Goal: Task Accomplishment & Management: Complete application form

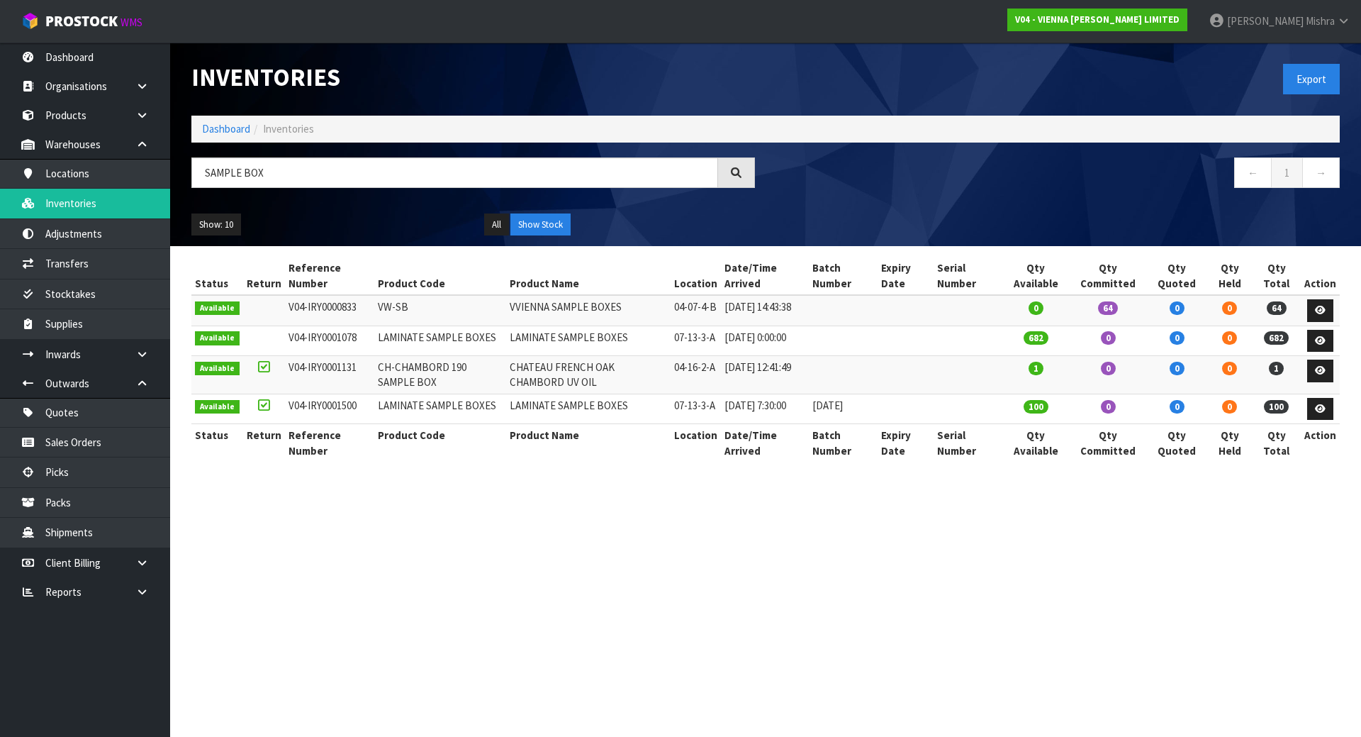
click at [229, 140] on ol "Dashboard Inventories" at bounding box center [765, 129] width 1149 height 26
drag, startPoint x: 221, startPoint y: 133, endPoint x: 228, endPoint y: 146, distance: 15.6
click at [220, 132] on link "Dashboard" at bounding box center [226, 128] width 48 height 13
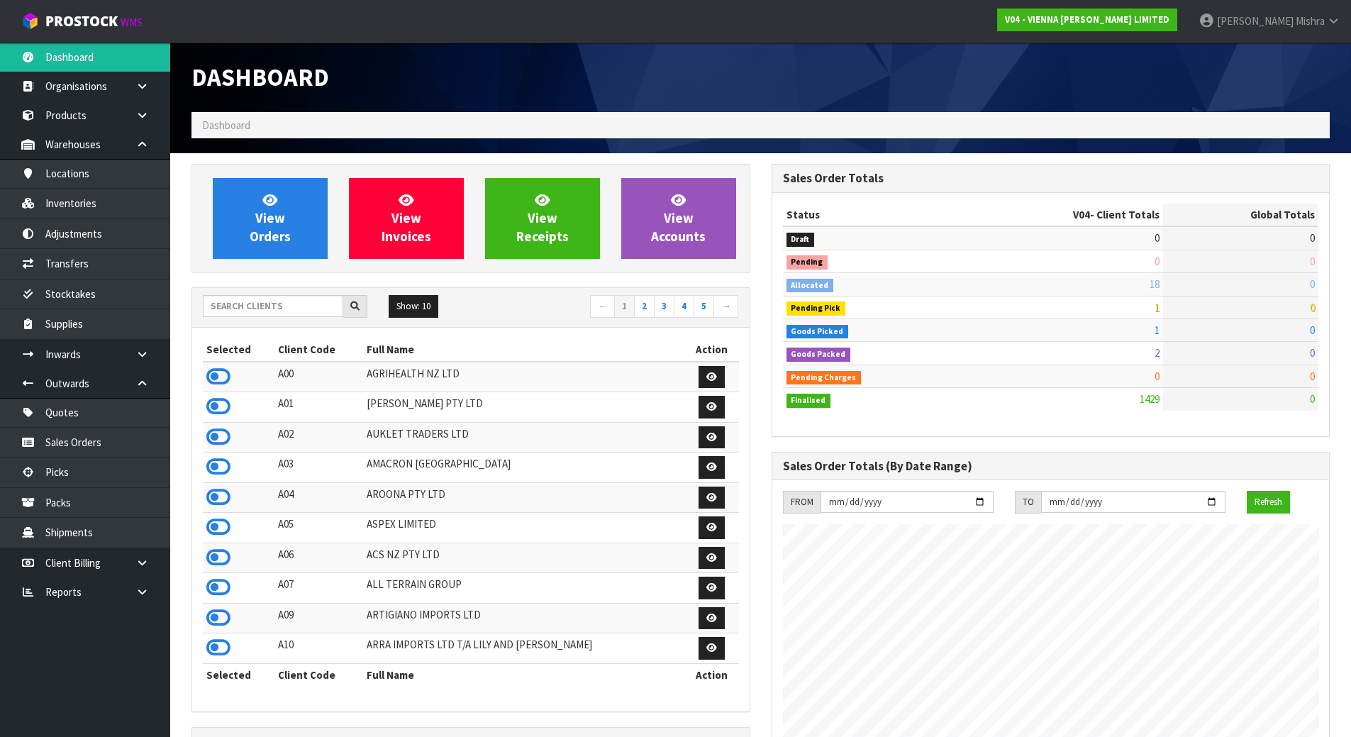
scroll to position [1120, 579]
click at [264, 308] on input "text" at bounding box center [273, 306] width 140 height 22
type input "D05"
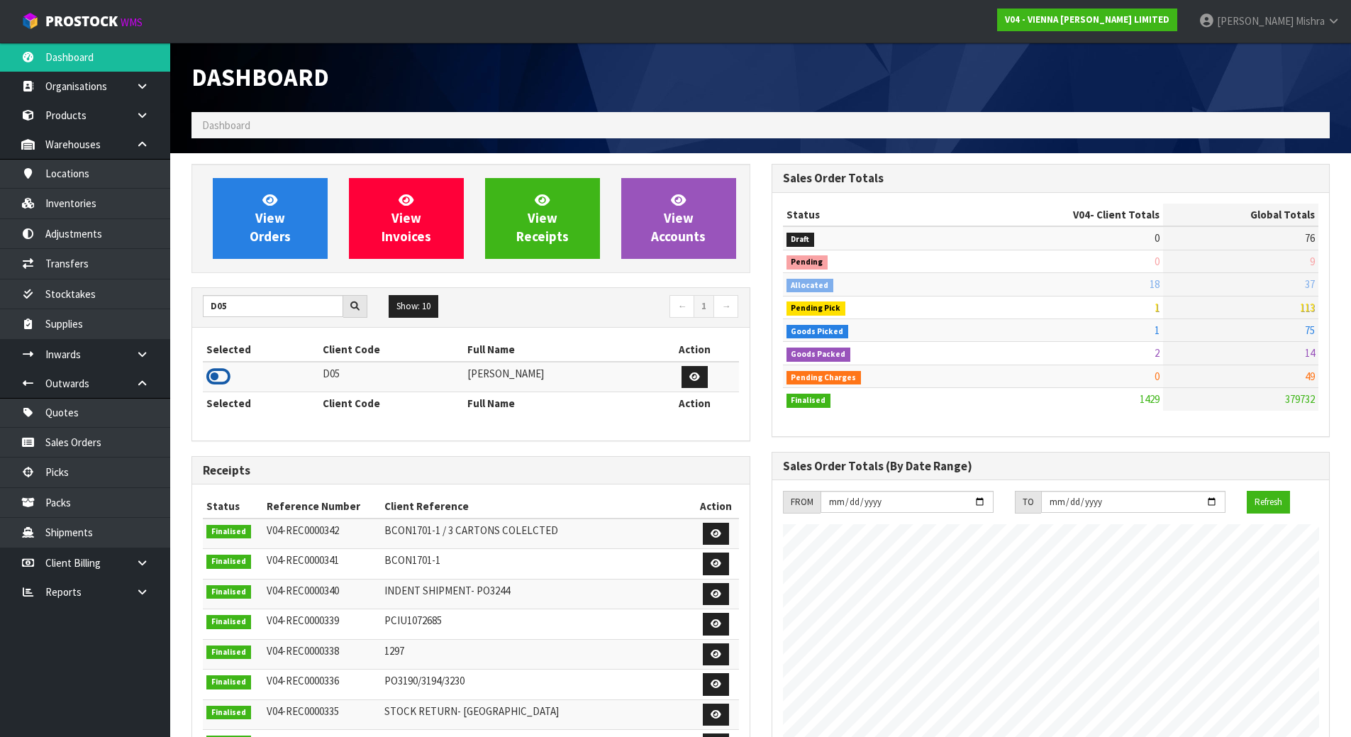
click at [212, 381] on icon at bounding box center [218, 376] width 24 height 21
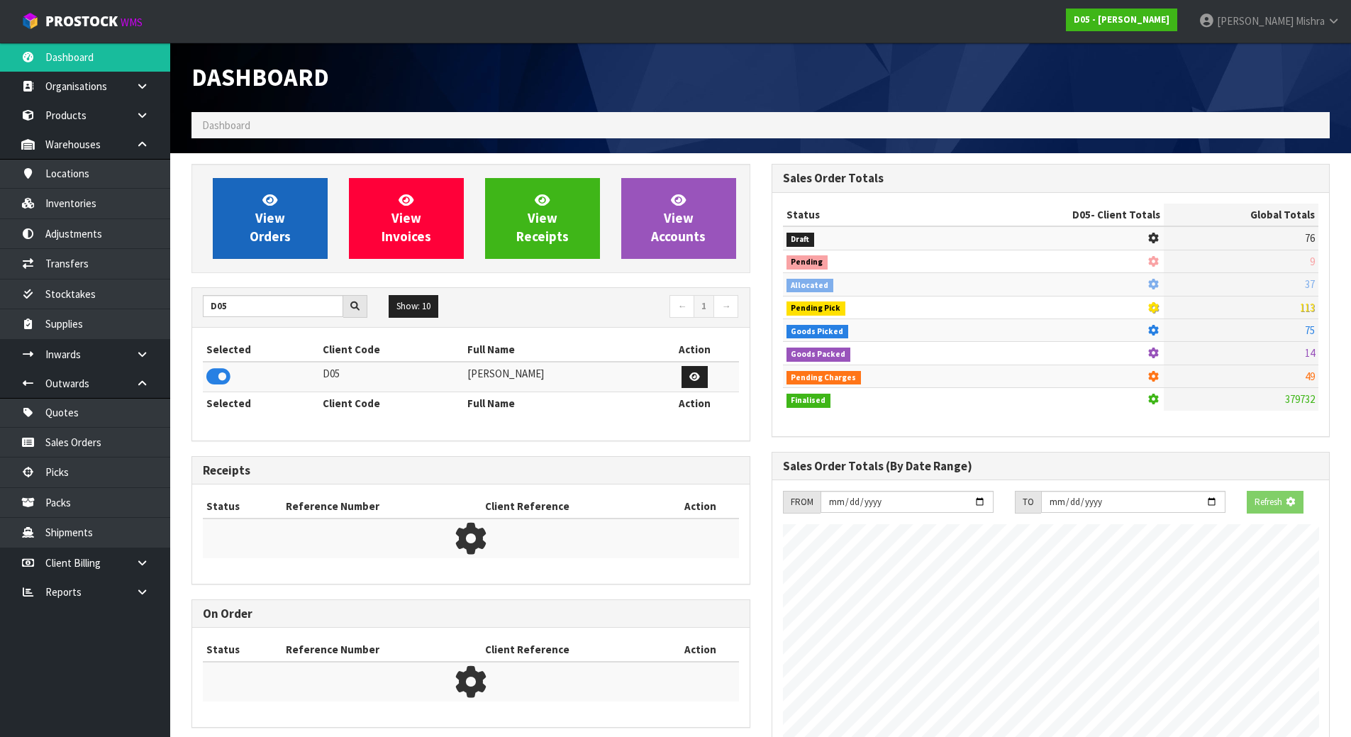
scroll to position [1241, 579]
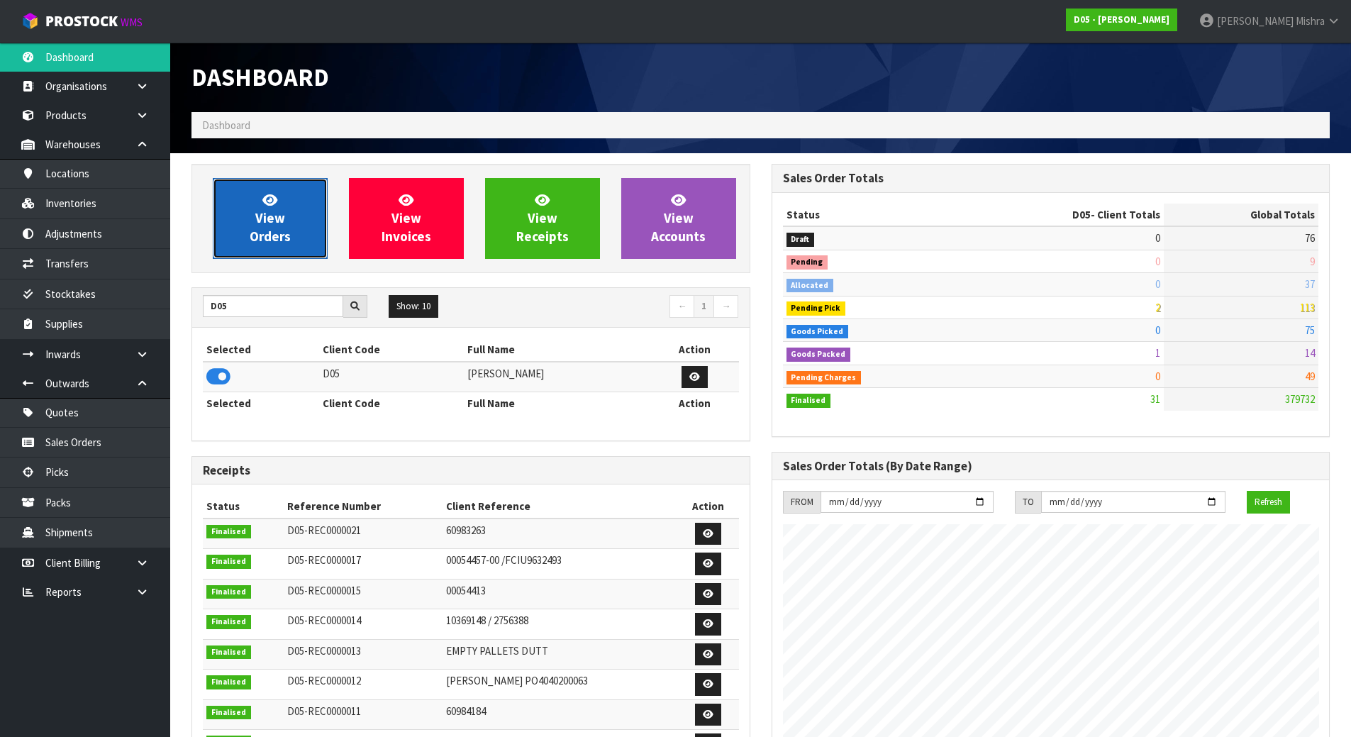
click at [262, 216] on span "View Orders" at bounding box center [270, 217] width 41 height 53
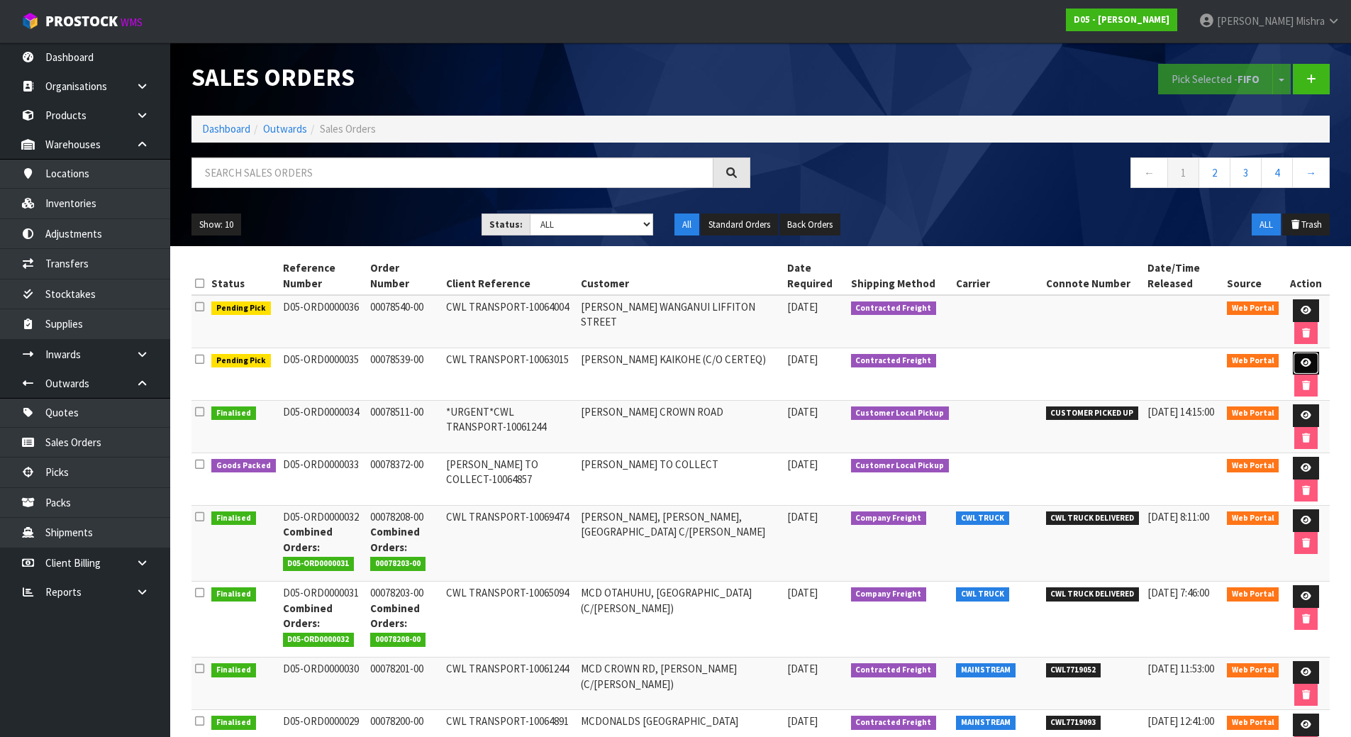
click at [1301, 358] on icon at bounding box center [1305, 362] width 11 height 9
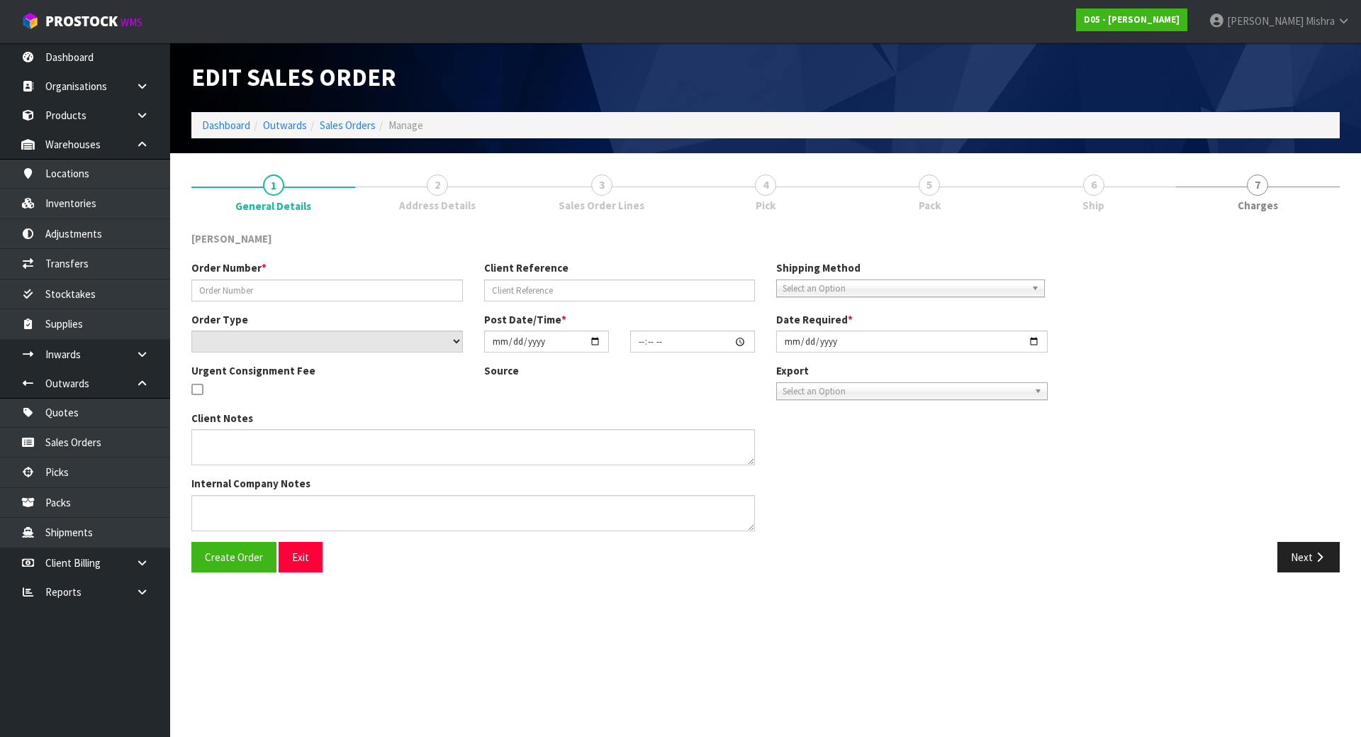
type input "00078539-00"
type input "CWL TRANSPORT-10063015"
select select "number:0"
type input "[DATE]"
type input "12:38:00.000"
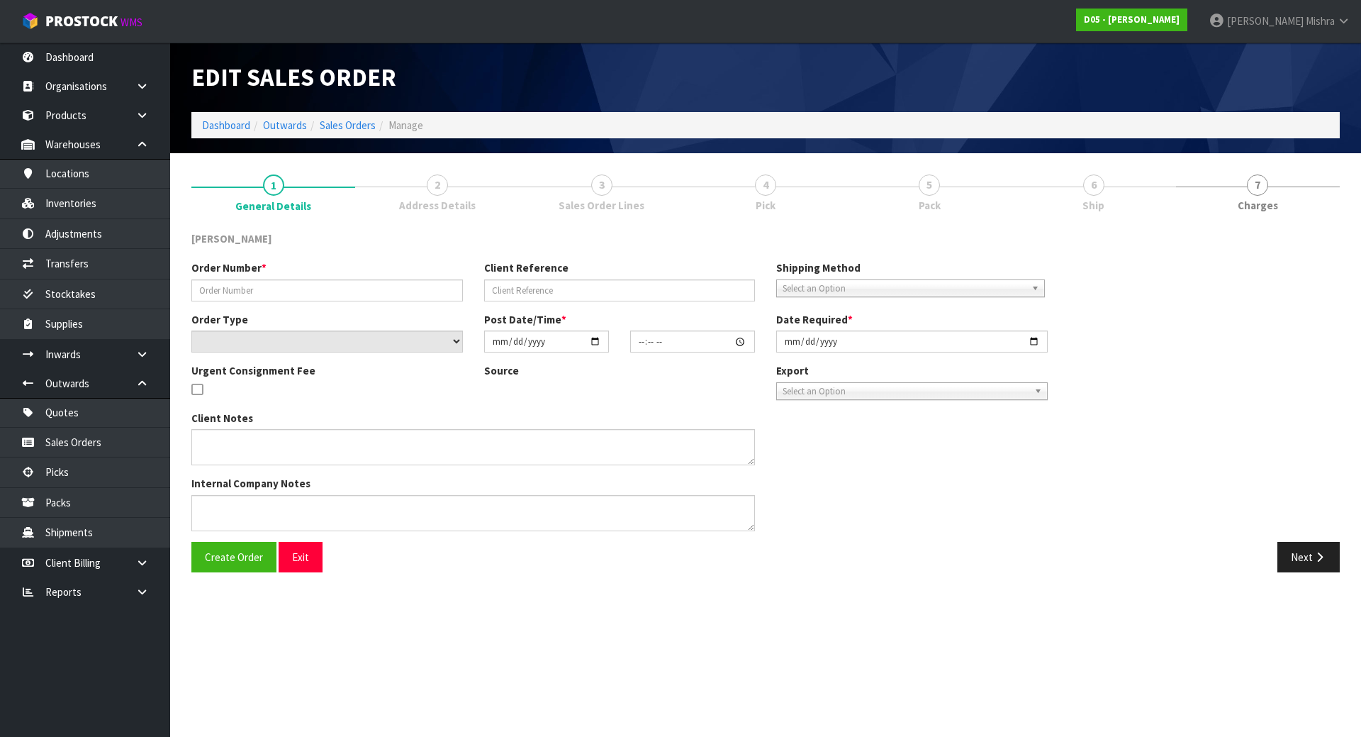
type input "[DATE]"
type textarea "NO FORKLIFT - DDD 12/9 - PLEASE DELIVER ON THE 12/9"
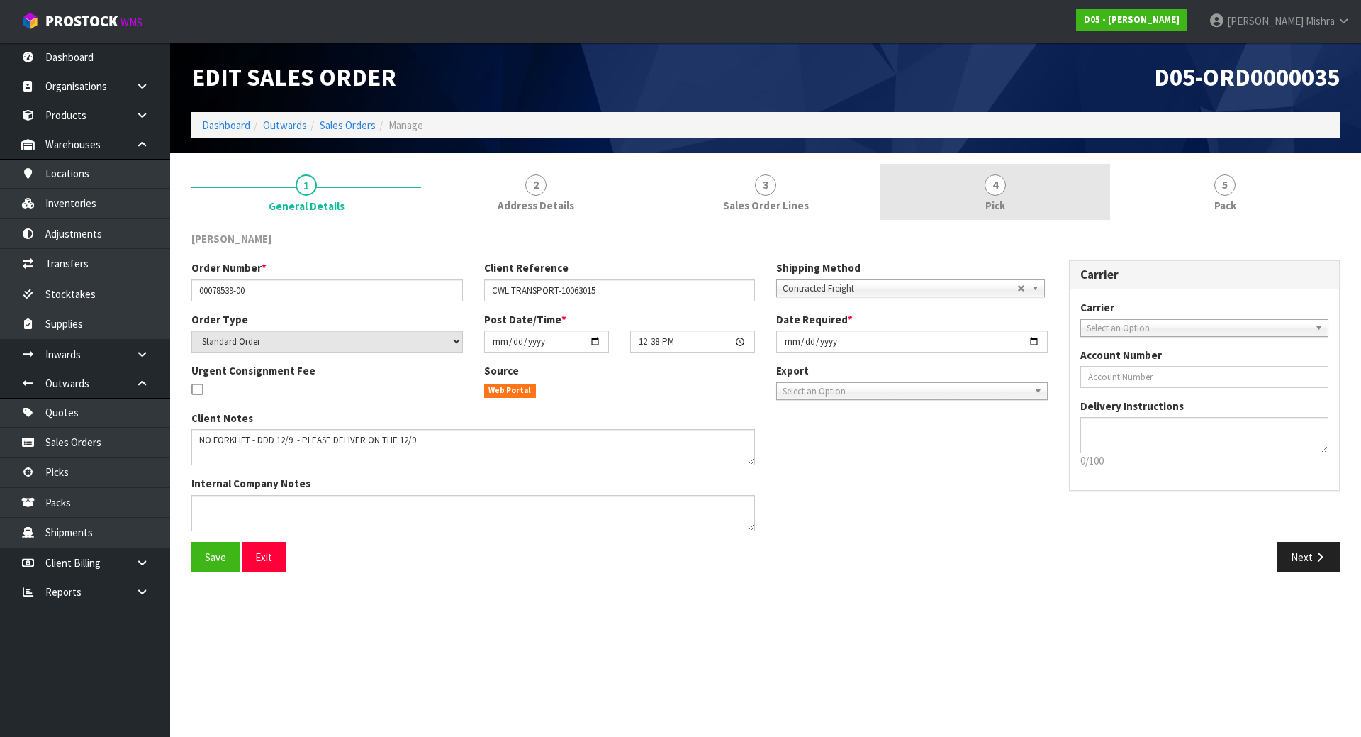
click at [1034, 194] on link "4 Pick" at bounding box center [996, 192] width 230 height 56
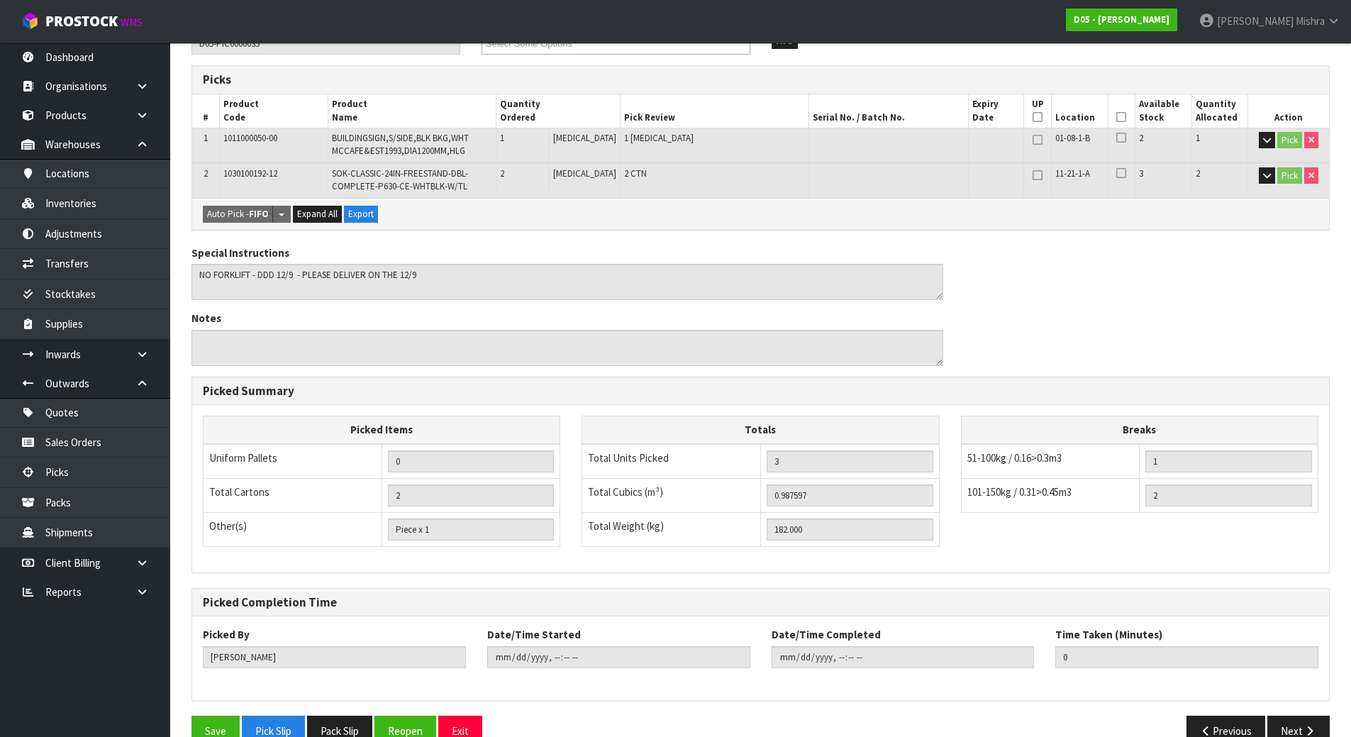
scroll to position [247, 0]
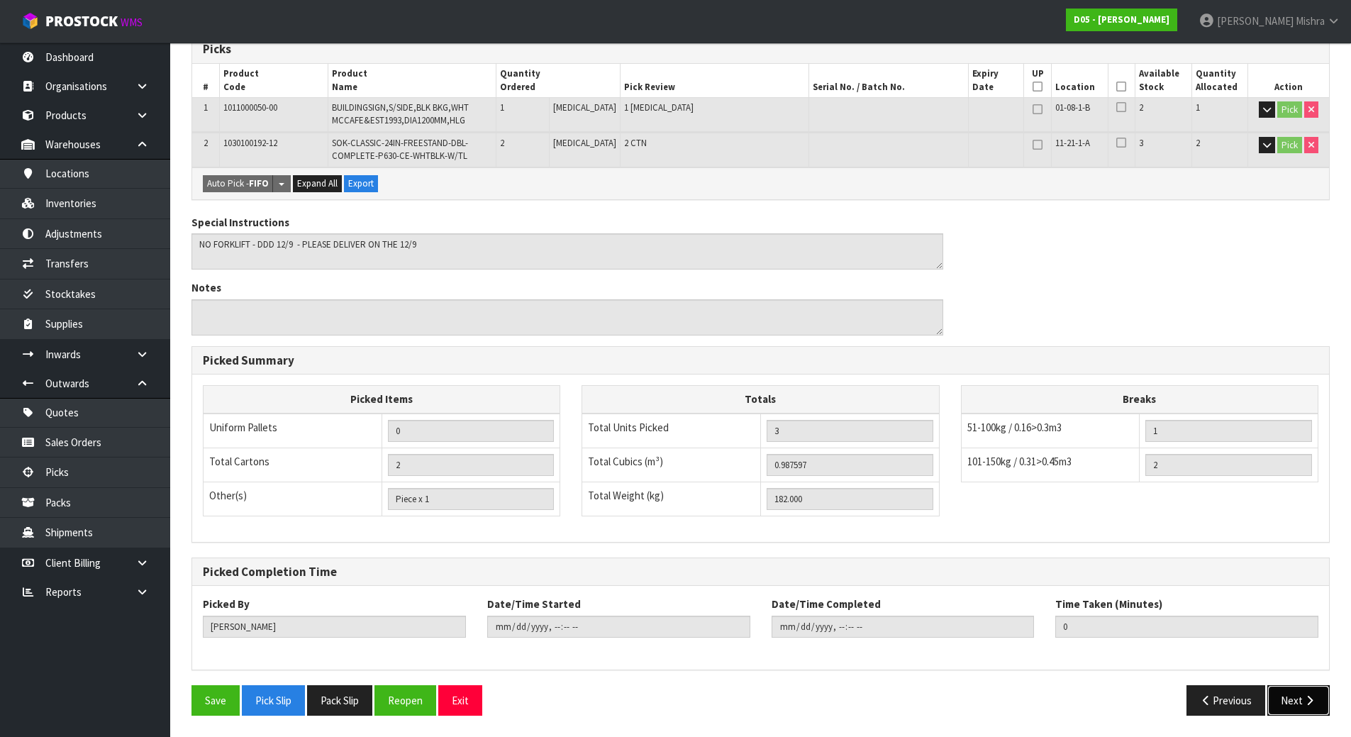
click at [1289, 703] on button "Next" at bounding box center [1298, 700] width 62 height 30
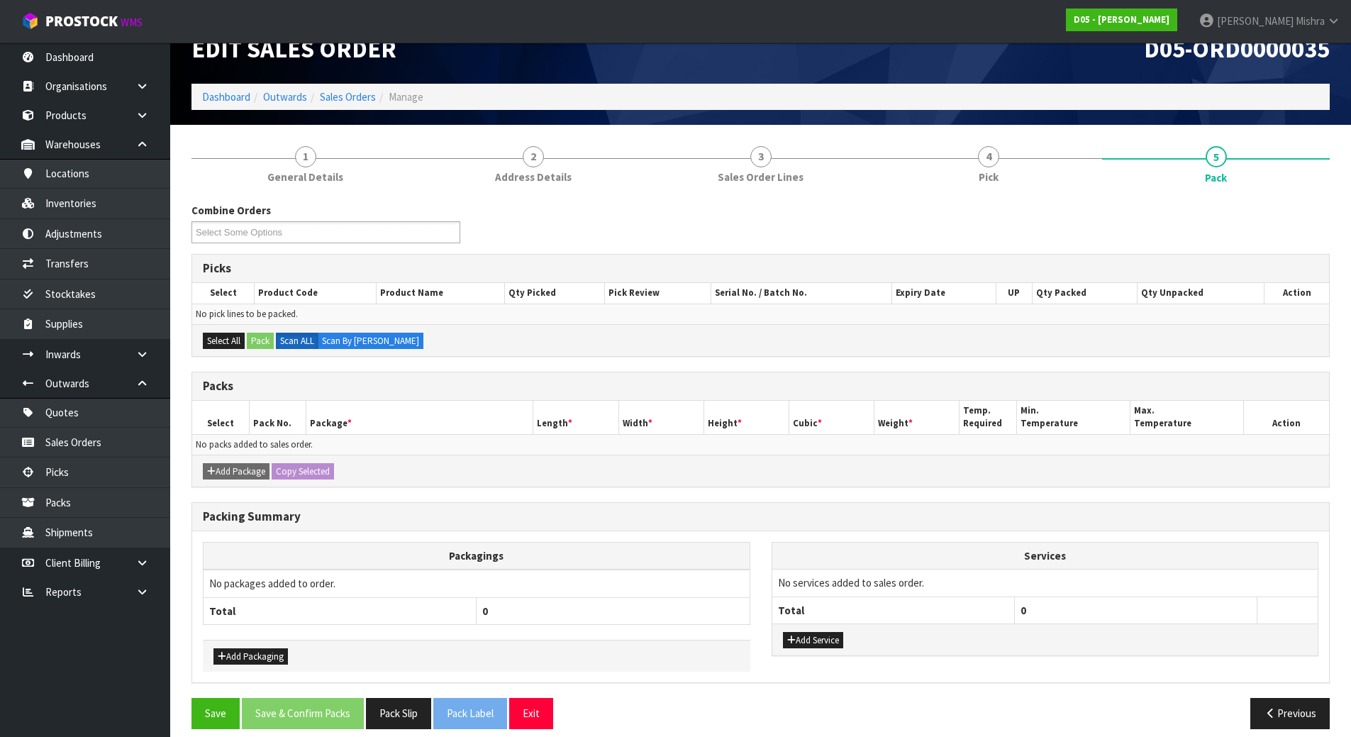
scroll to position [42, 0]
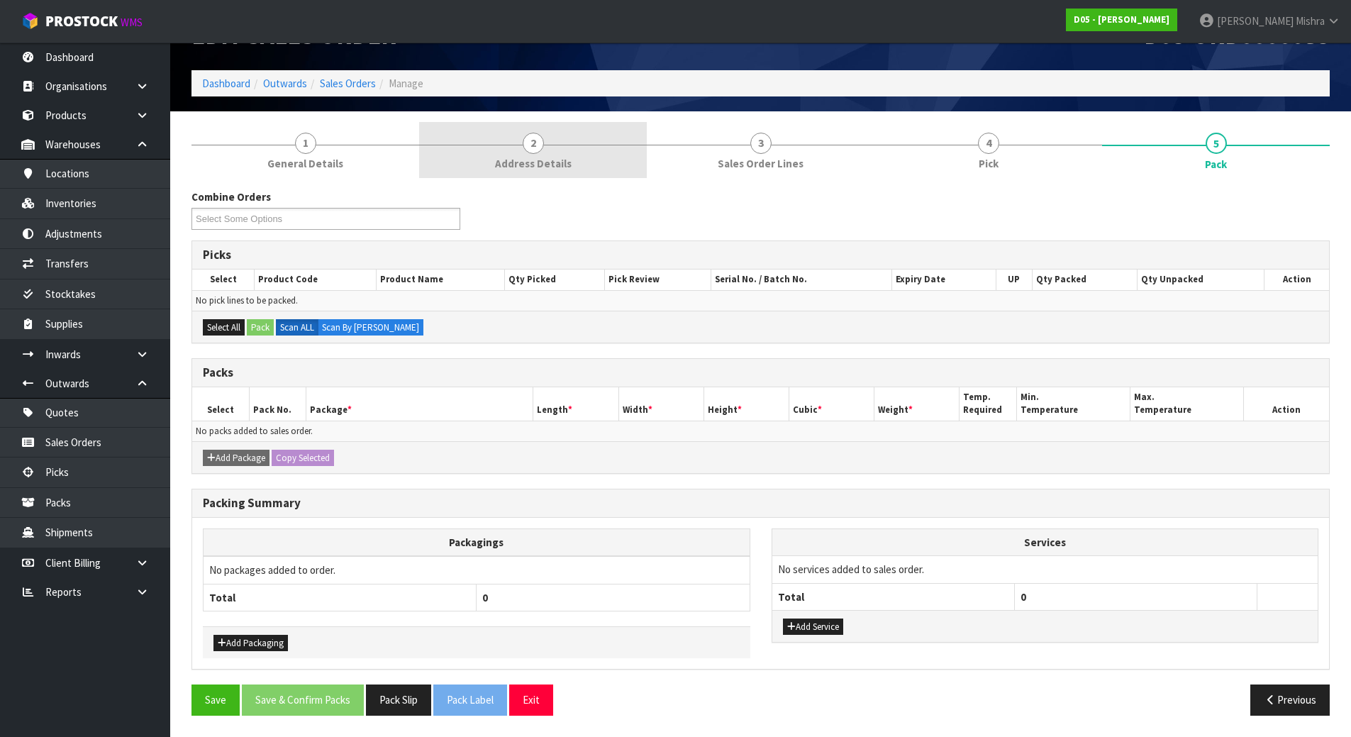
click at [589, 139] on link "2 Address Details" at bounding box center [533, 150] width 228 height 56
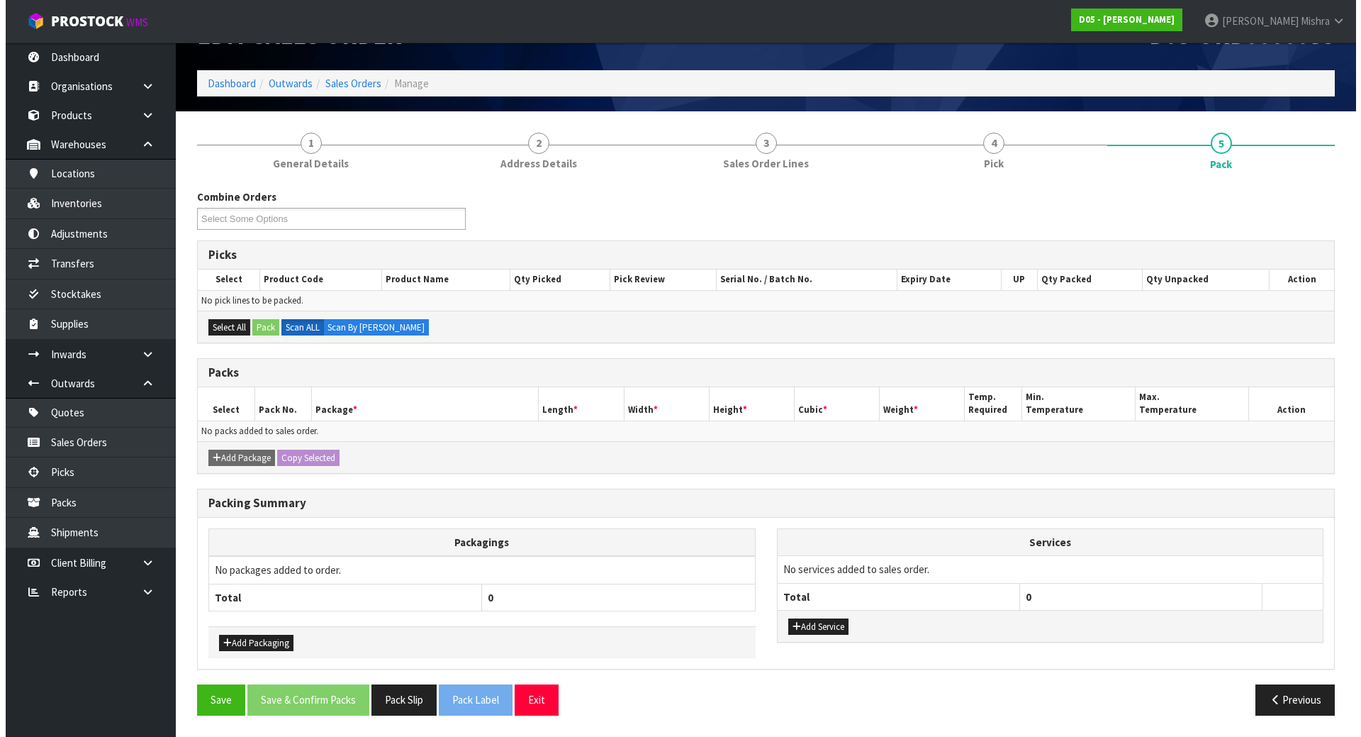
scroll to position [0, 0]
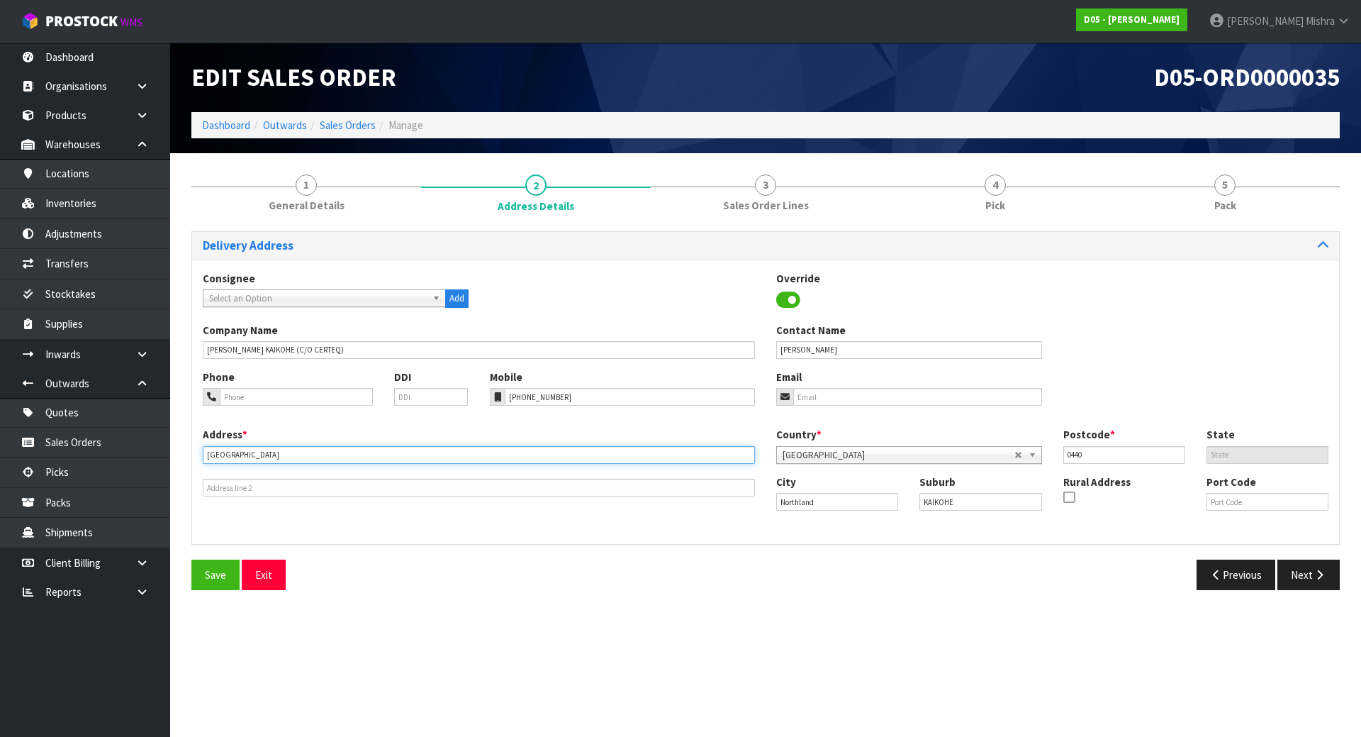
click at [335, 449] on input "[GEOGRAPHIC_DATA]" at bounding box center [479, 455] width 552 height 18
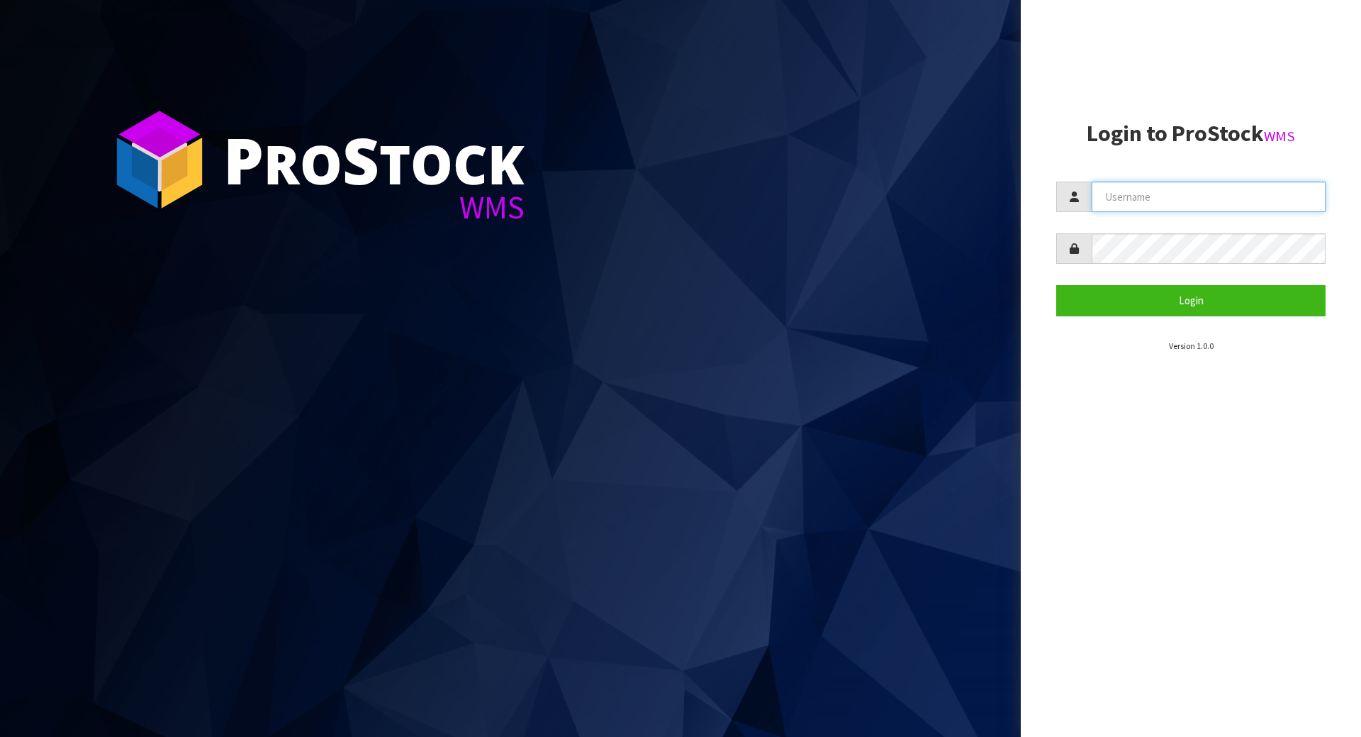
type input "[PERSON_NAME]"
drag, startPoint x: 1239, startPoint y: 196, endPoint x: 906, endPoint y: 208, distance: 332.8
click at [906, 208] on div "P ro S tock WMS Login to ProStock WMS [GEOGRAPHIC_DATA] Login Version 1.0.0" at bounding box center [680, 368] width 1361 height 737
type input "[PERSON_NAME]"
click at [1057, 285] on button "Login" at bounding box center [1191, 300] width 269 height 30
